Goal: Transaction & Acquisition: Download file/media

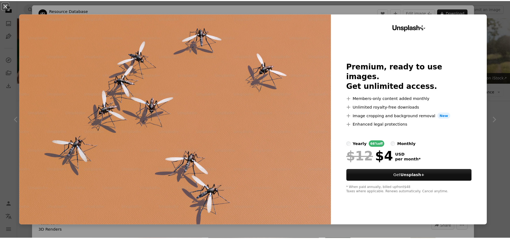
scroll to position [405, 0]
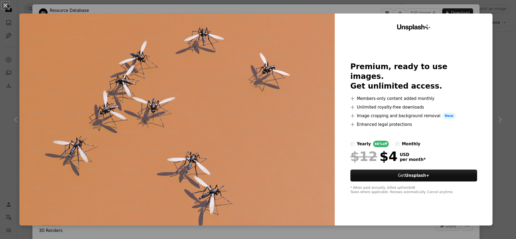
click at [470, 8] on div "An X shape Unsplash+ Premium, ready to use images. Get unlimited access. A plus…" at bounding box center [258, 119] width 516 height 239
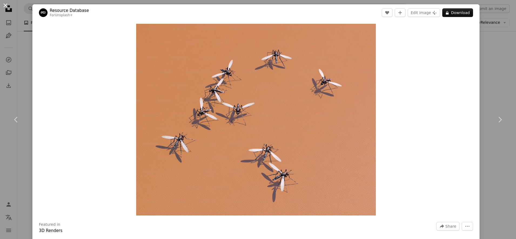
click at [5, 7] on button "An X shape" at bounding box center [5, 5] width 6 height 6
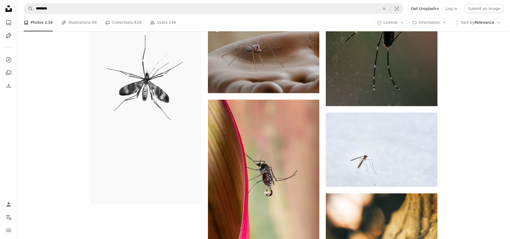
scroll to position [675, 0]
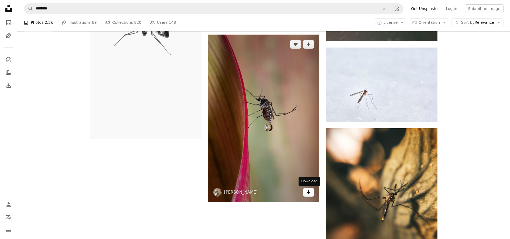
click at [305, 191] on link "Arrow pointing down" at bounding box center [308, 192] width 11 height 9
